Goal: Check status: Check status

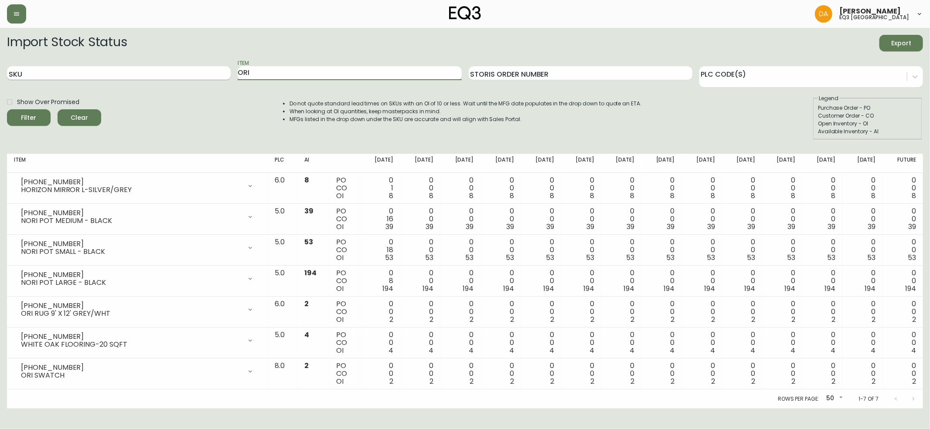
click at [190, 76] on div "SKU Item ORI Storis Order Number PLC Code(s)" at bounding box center [465, 73] width 916 height 28
type input "[PHONE_NUMBER]"
drag, startPoint x: 298, startPoint y: 67, endPoint x: 181, endPoint y: 75, distance: 117.1
click at [181, 75] on div "SKU Item [PHONE_NUMBER] Storis Order Number PLC Code(s)" at bounding box center [465, 73] width 916 height 28
click at [127, 72] on input "SKU" at bounding box center [119, 73] width 224 height 14
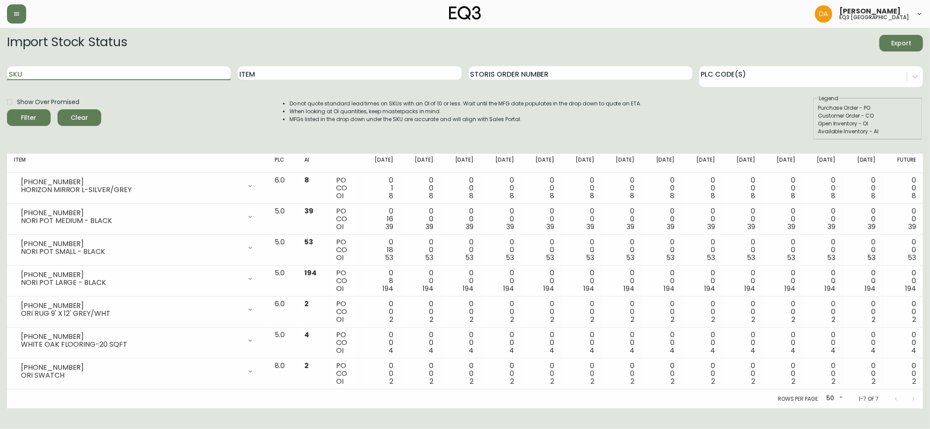
paste input "[PHONE_NUMBER]"
click at [7, 109] on button "Filter" at bounding box center [29, 117] width 44 height 17
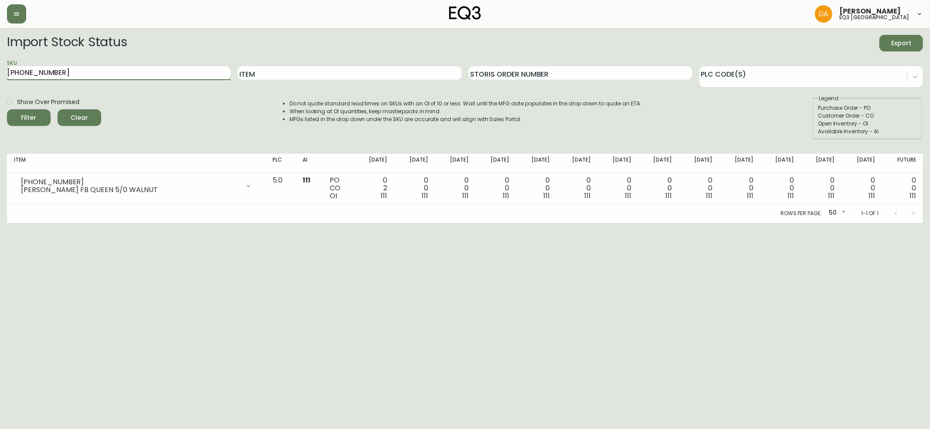
click at [35, 72] on input "[PHONE_NUMBER]" at bounding box center [119, 73] width 224 height 14
click at [7, 109] on button "Filter" at bounding box center [29, 117] width 44 height 17
click at [35, 72] on input "[PHONE_NUMBER]" at bounding box center [119, 73] width 224 height 14
click at [7, 109] on button "Filter" at bounding box center [29, 117] width 44 height 17
drag, startPoint x: 64, startPoint y: 71, endPoint x: 0, endPoint y: 73, distance: 63.7
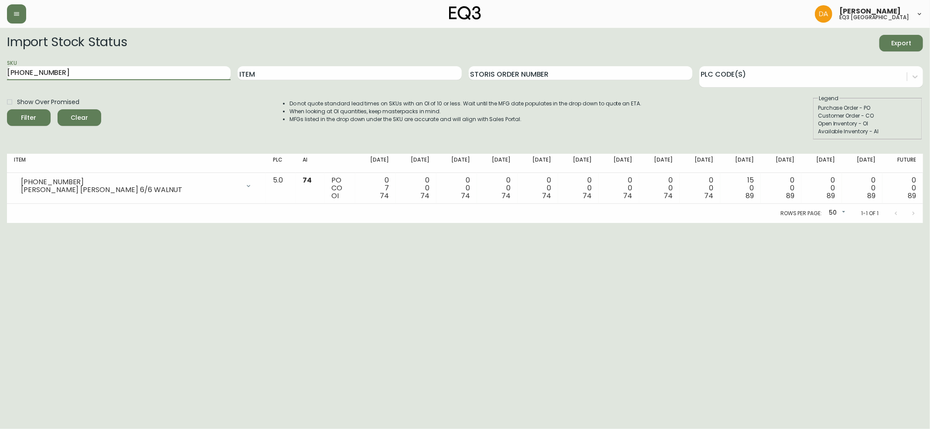
click at [0, 73] on main "Import Stock Status Export SKU [PHONE_NUMBER] Item Storis Order Number PLC Code…" at bounding box center [465, 125] width 930 height 195
click at [105, 223] on html "[PERSON_NAME] eq3 calgary Import Stock Status Export SKU [PHONE_NUMBER] Item St…" at bounding box center [465, 111] width 930 height 223
click at [34, 70] on input "[PHONE_NUMBER]" at bounding box center [119, 73] width 224 height 14
click at [7, 109] on button "Filter" at bounding box center [29, 117] width 44 height 17
click at [855, 223] on html "[PERSON_NAME] eq3 calgary Import Stock Status Export SKU [PHONE_NUMBER] Item St…" at bounding box center [465, 111] width 930 height 223
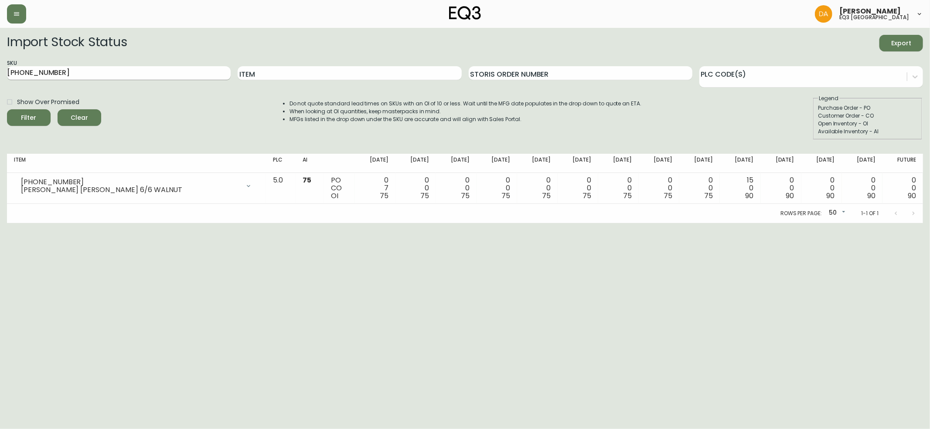
click at [35, 72] on input "[PHONE_NUMBER]" at bounding box center [119, 73] width 224 height 14
drag, startPoint x: 39, startPoint y: 71, endPoint x: 30, endPoint y: 73, distance: 9.3
click at [30, 73] on input "[PHONE_NUMBER]" at bounding box center [119, 73] width 224 height 14
click at [7, 109] on button "Filter" at bounding box center [29, 117] width 44 height 17
drag, startPoint x: 57, startPoint y: 73, endPoint x: 0, endPoint y: 73, distance: 56.7
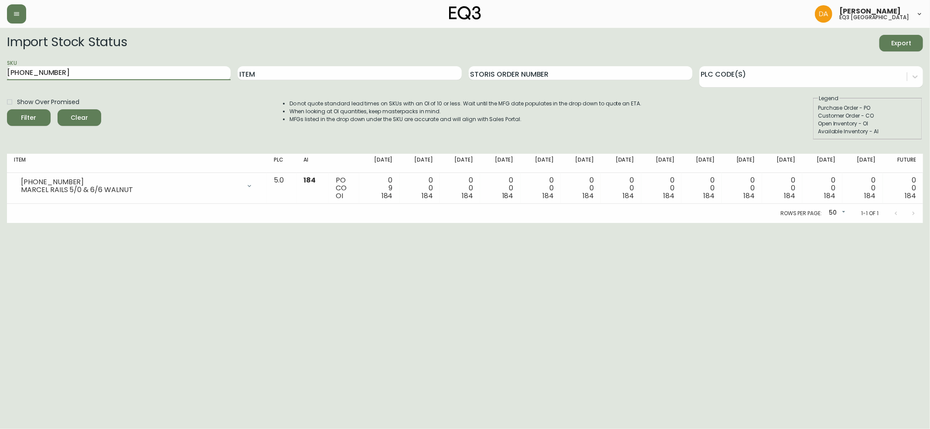
click at [0, 73] on main "Import Stock Status Export SKU [PHONE_NUMBER] Item Storis Order Number PLC Code…" at bounding box center [465, 125] width 930 height 195
click at [82, 223] on html "[PERSON_NAME] eq3 calgary Import Stock Status Export SKU [PHONE_NUMBER] Item St…" at bounding box center [465, 111] width 930 height 223
drag, startPoint x: 67, startPoint y: 75, endPoint x: 0, endPoint y: 96, distance: 70.4
click at [0, 96] on main "Import Stock Status Export SKU [PHONE_NUMBER] Item Storis Order Number PLC Code…" at bounding box center [465, 125] width 930 height 195
click at [82, 72] on input "[PHONE_NUMBER]" at bounding box center [119, 73] width 224 height 14
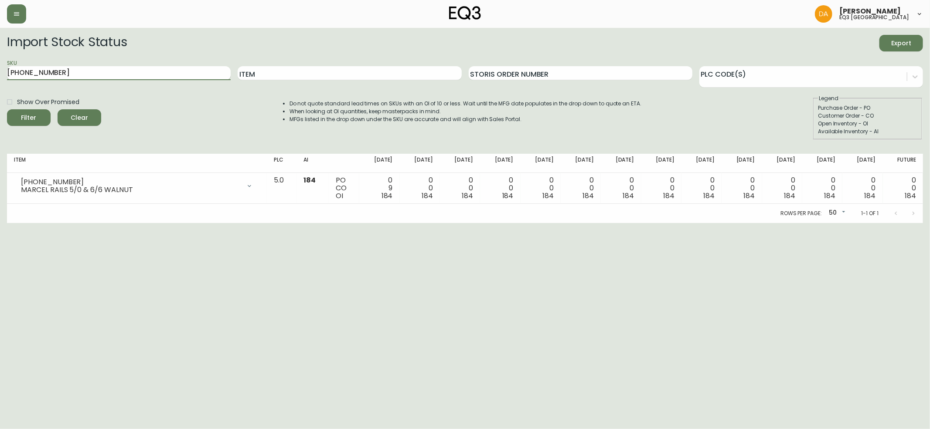
click at [7, 109] on button "Filter" at bounding box center [29, 117] width 44 height 17
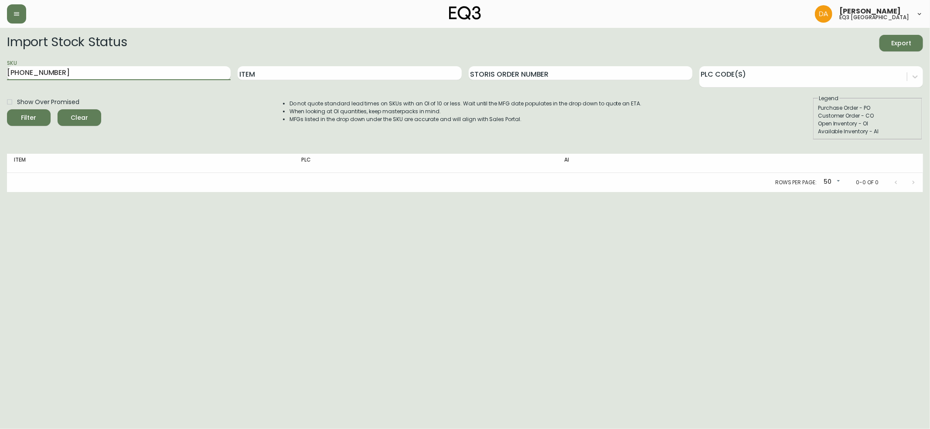
click at [41, 71] on input "[PHONE_NUMBER]" at bounding box center [119, 73] width 224 height 14
click at [7, 109] on button "Filter" at bounding box center [29, 117] width 44 height 17
type input "[PHONE_NUMBER]"
click at [147, 71] on input "[PHONE_NUMBER]" at bounding box center [119, 73] width 224 height 14
click at [7, 109] on button "Filter" at bounding box center [29, 117] width 44 height 17
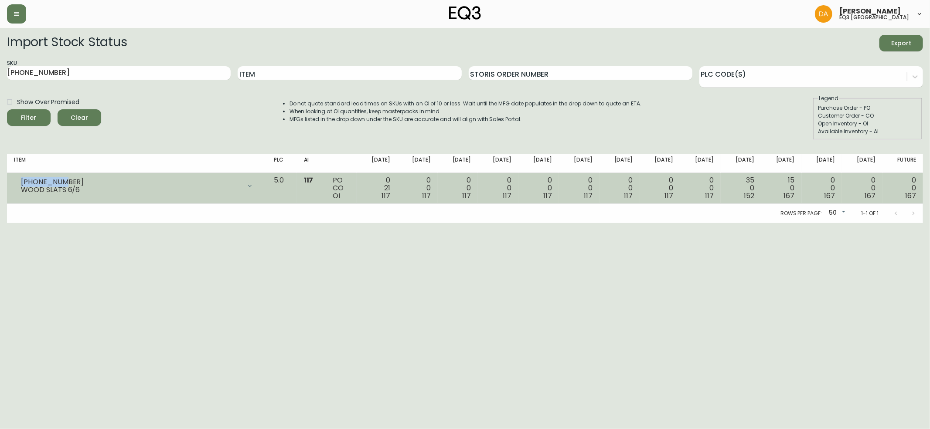
drag, startPoint x: 63, startPoint y: 180, endPoint x: 20, endPoint y: 175, distance: 43.4
click at [20, 175] on td "[PHONE_NUMBER] WOOD SLATS 6/6 Opening Balance 138 ( [DATE] ) Customer Order (85…" at bounding box center [137, 188] width 260 height 31
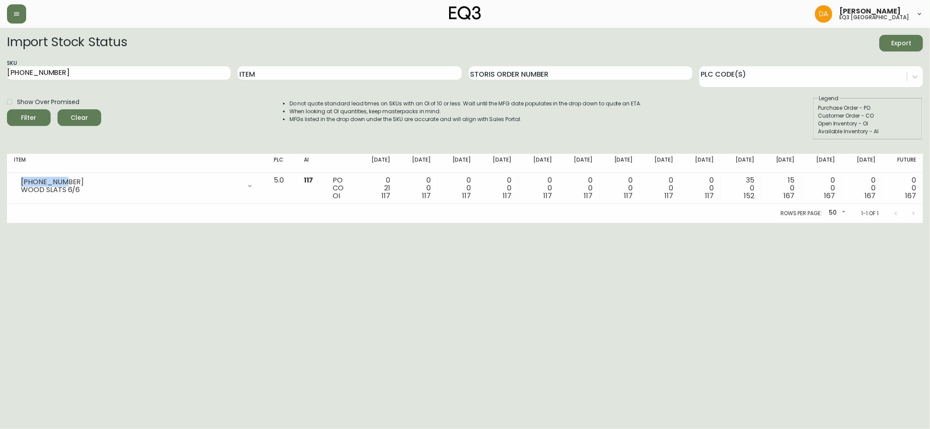
copy div "[PHONE_NUMBER]"
click at [41, 223] on html "[PERSON_NAME] eq3 calgary Import Stock Status Export SKU [PHONE_NUMBER] Item St…" at bounding box center [465, 111] width 930 height 223
